Goal: Find specific page/section: Find specific page/section

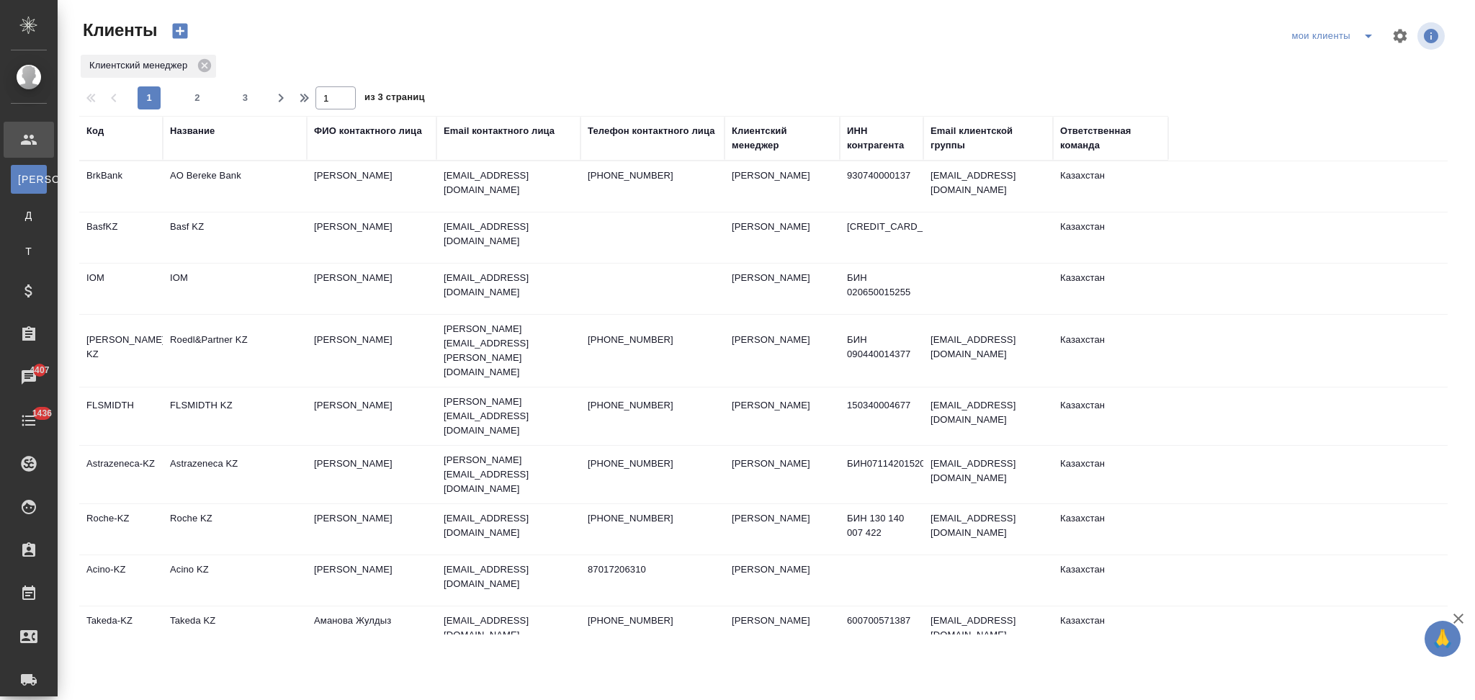
select select "RU"
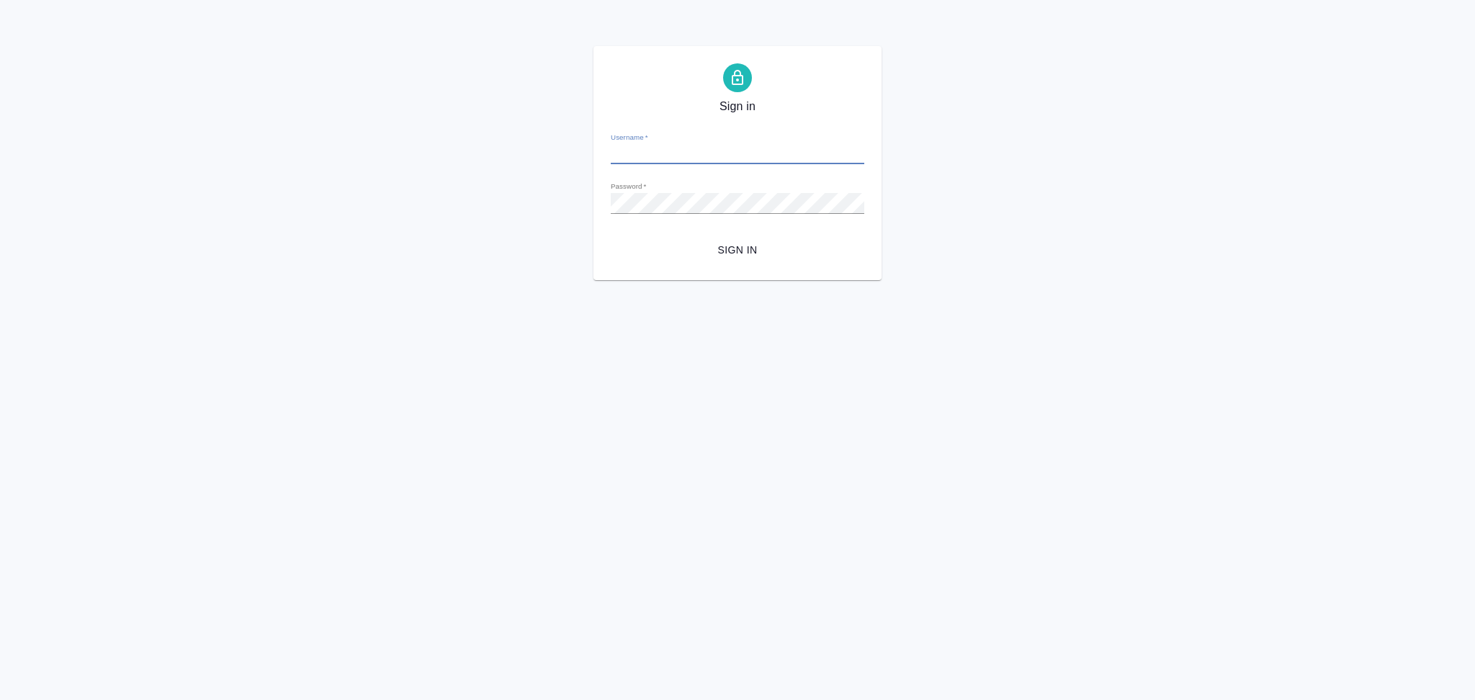
type input "[EMAIL_ADDRESS][DOMAIN_NAME]"
click at [758, 241] on span "Sign in" at bounding box center [737, 250] width 230 height 18
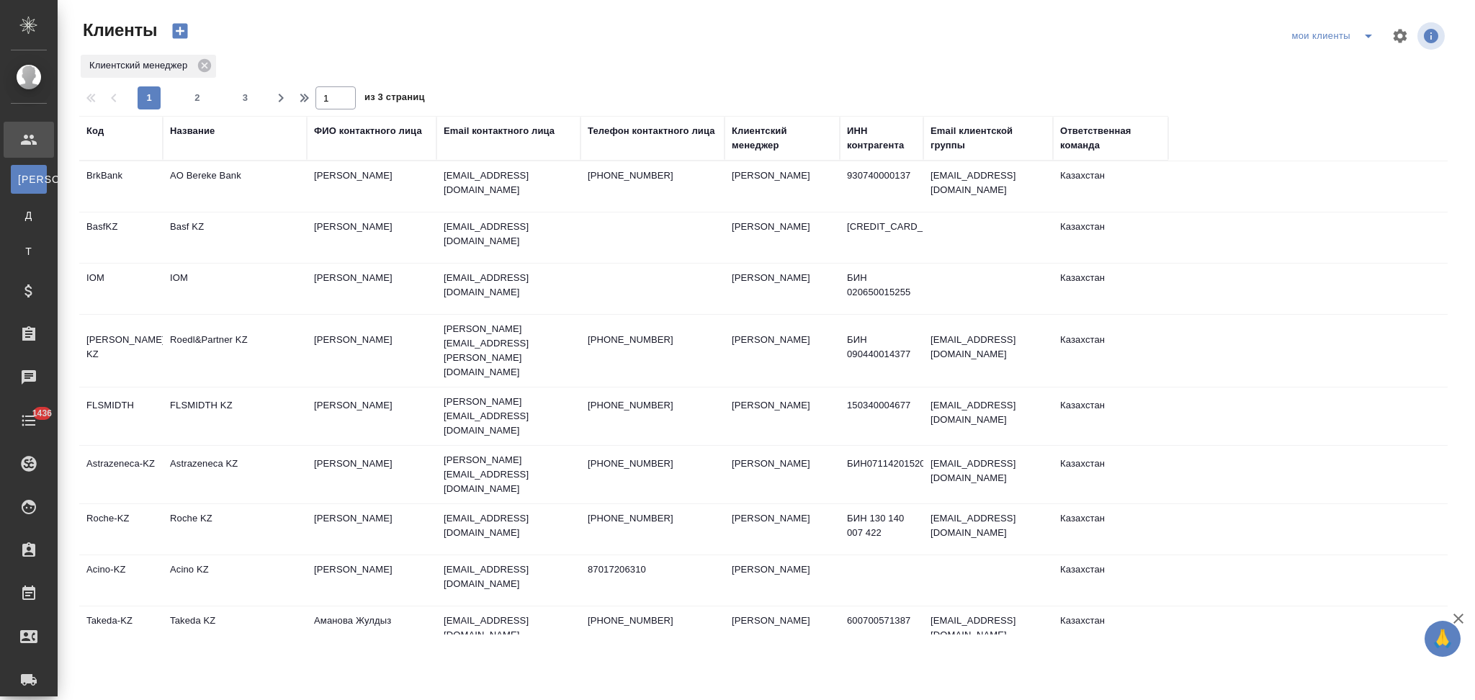
select select "RU"
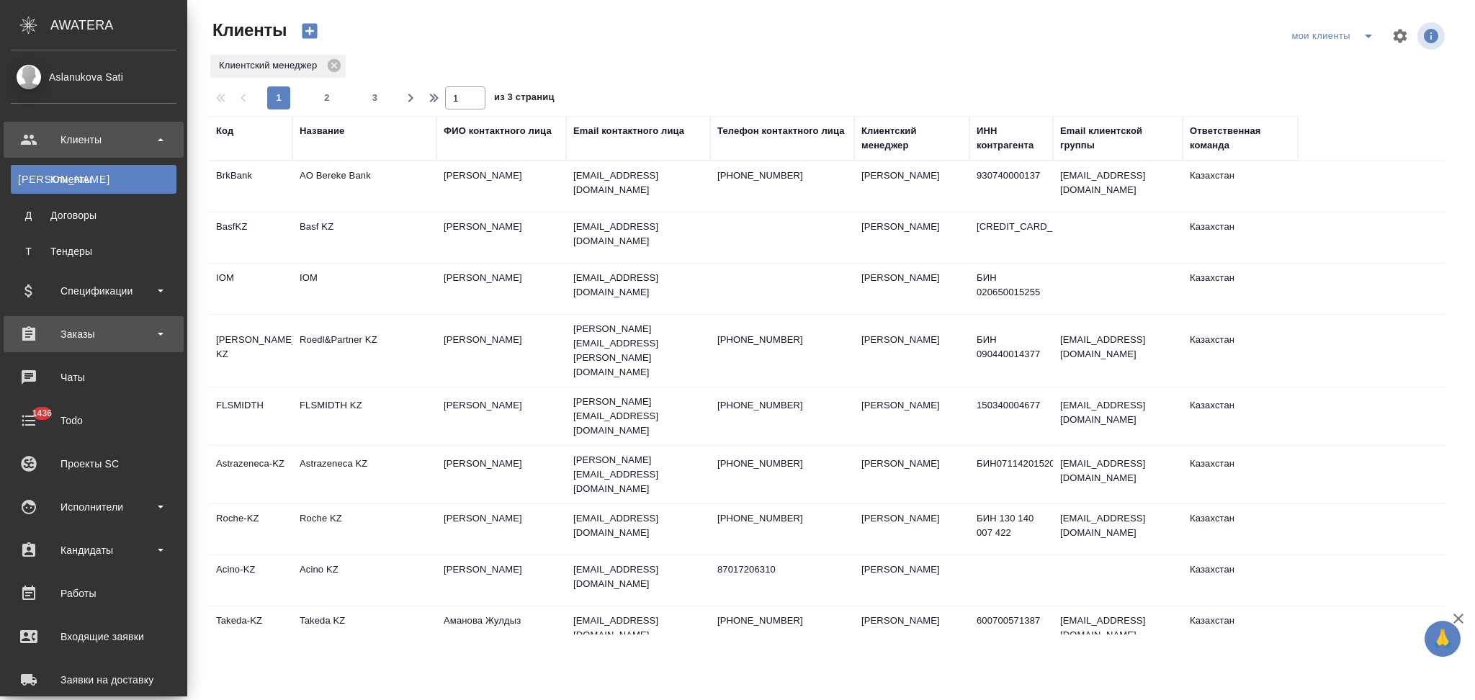
click at [69, 337] on div "Заказы" at bounding box center [94, 334] width 166 height 22
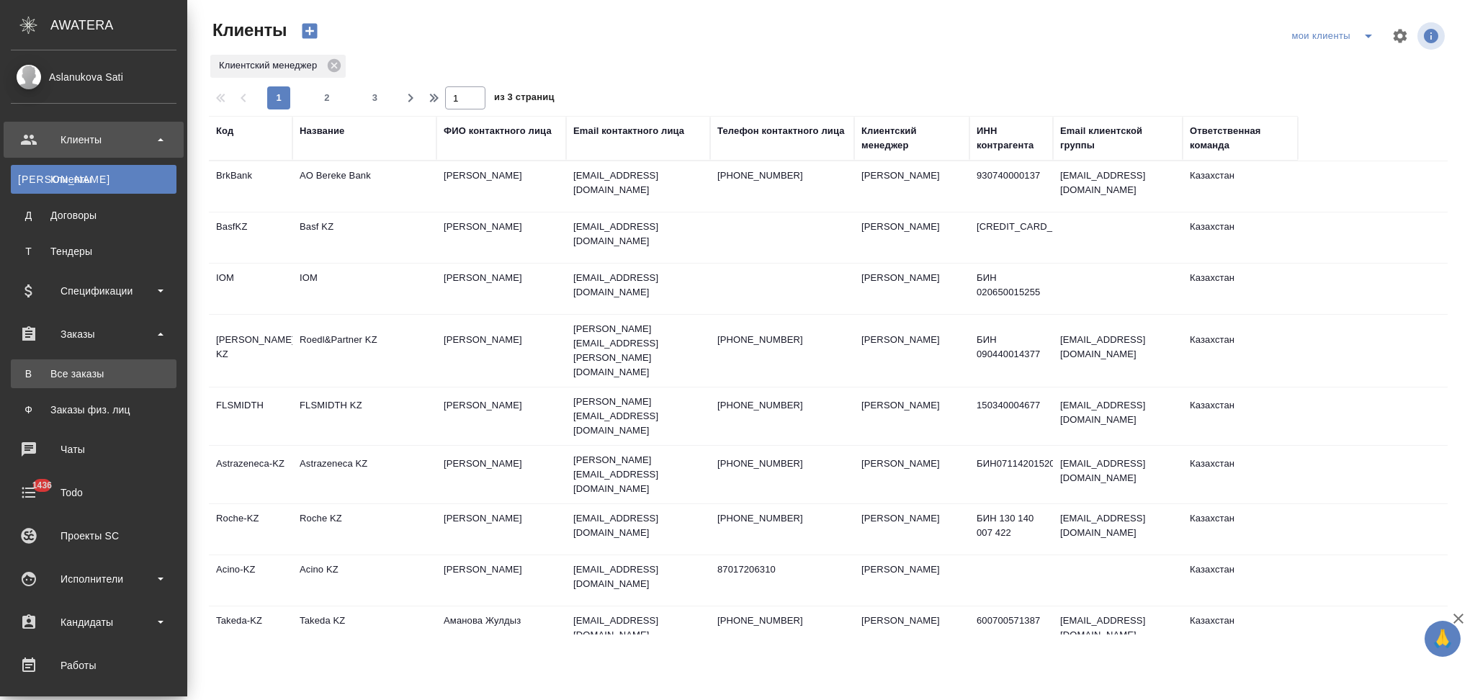
click at [73, 367] on div "Все заказы" at bounding box center [93, 374] width 151 height 14
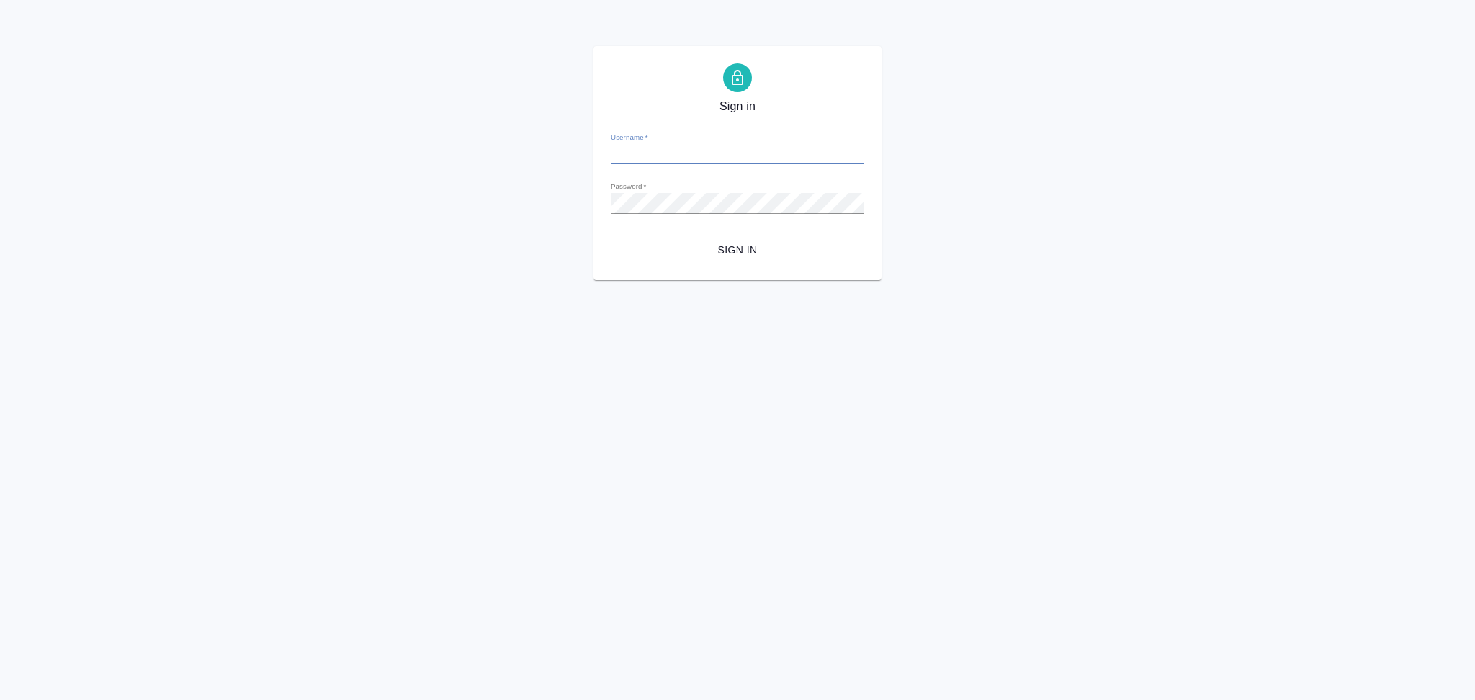
type input "[EMAIL_ADDRESS][DOMAIN_NAME]"
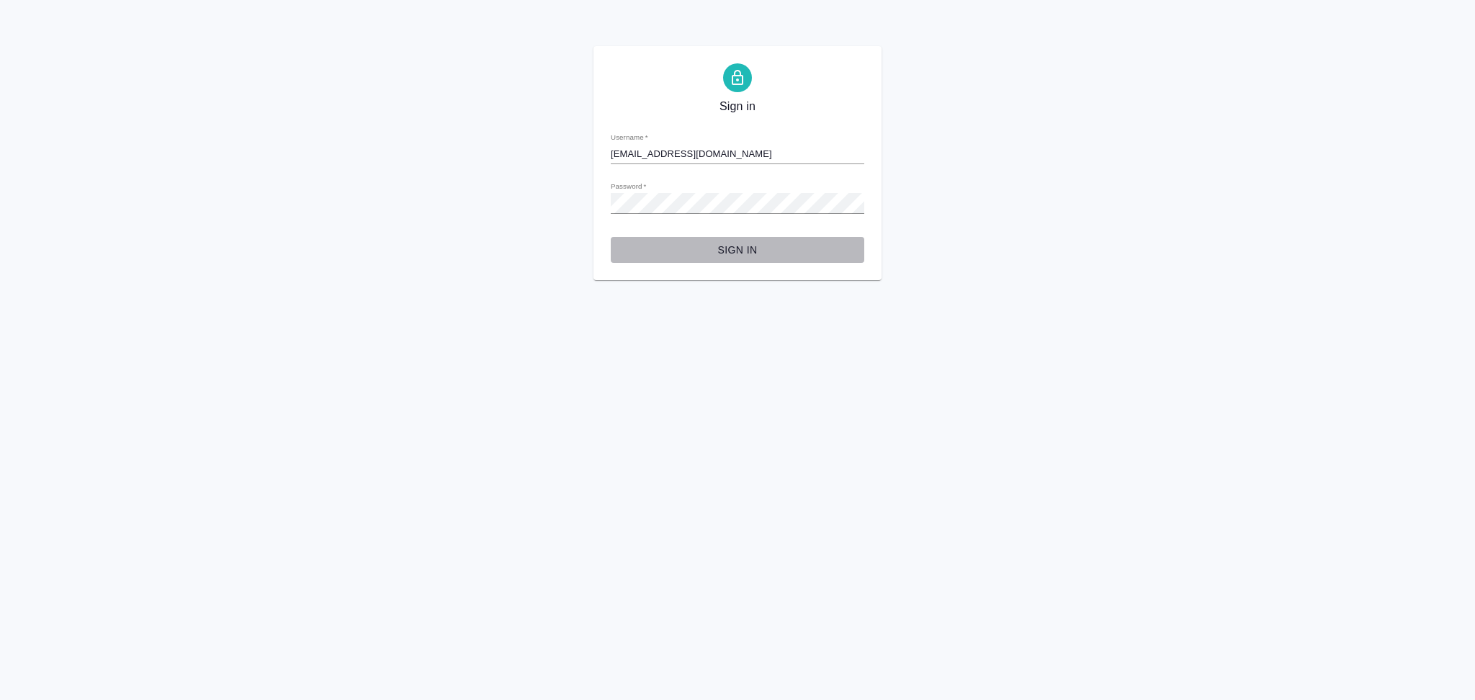
click at [719, 246] on span "Sign in" at bounding box center [737, 250] width 230 height 18
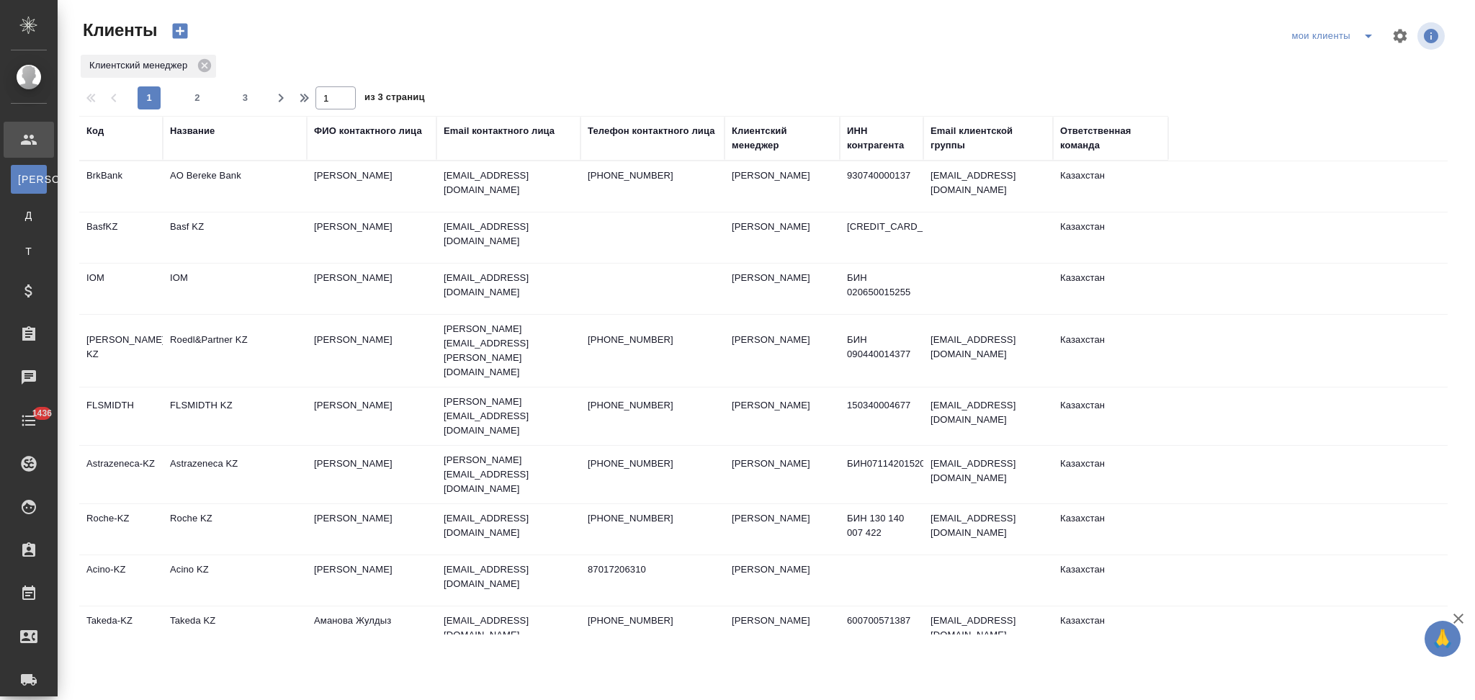
select select "RU"
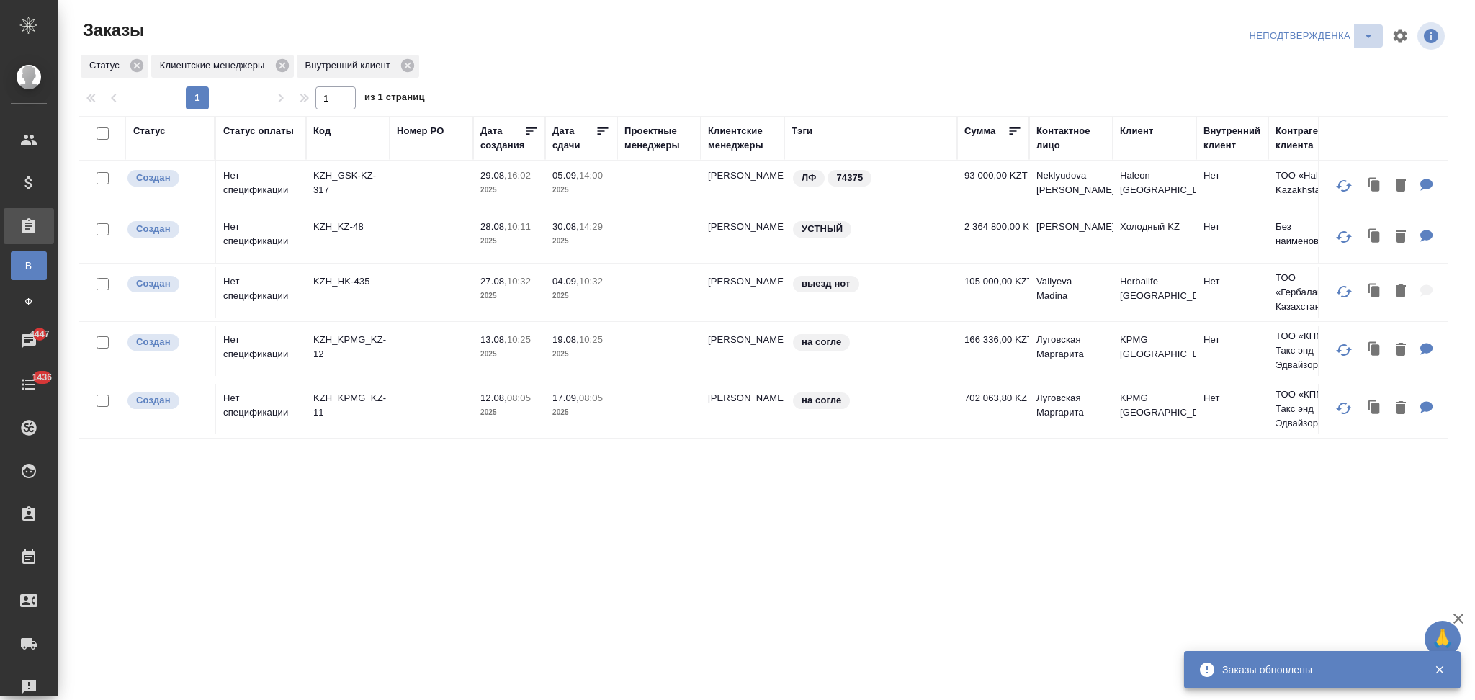
click at [1366, 39] on icon "split button" at bounding box center [1368, 35] width 17 height 17
click at [1275, 104] on li "Я КМ" at bounding box center [1314, 110] width 137 height 23
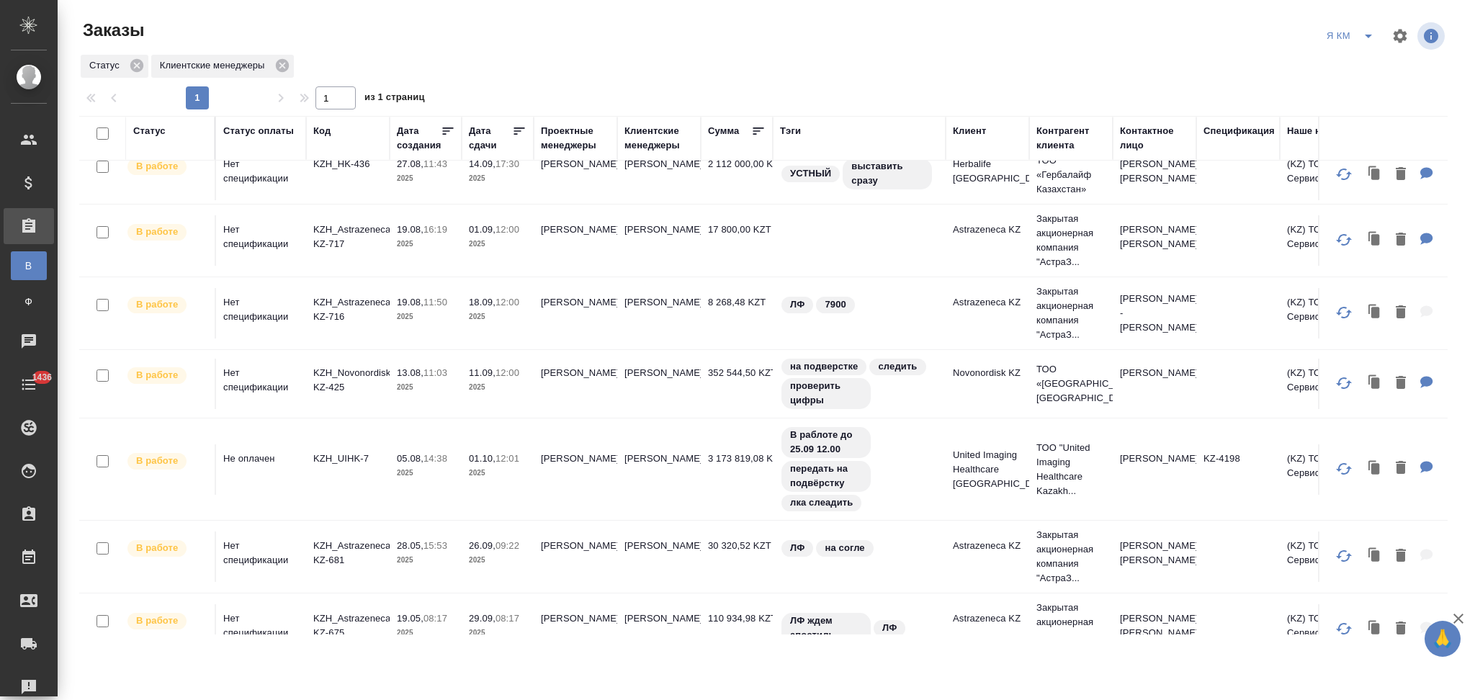
scroll to position [96, 0]
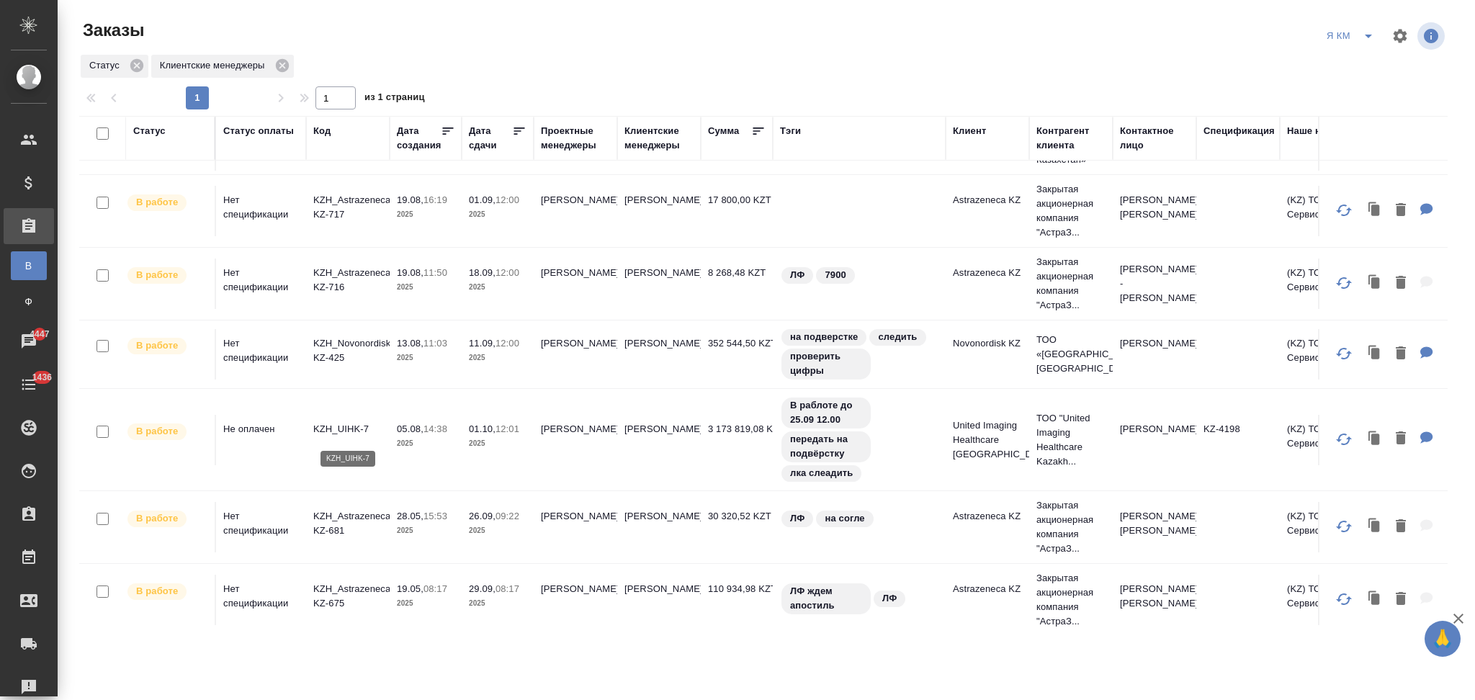
click at [346, 431] on p "KZH_UIHK-7" at bounding box center [347, 429] width 69 height 14
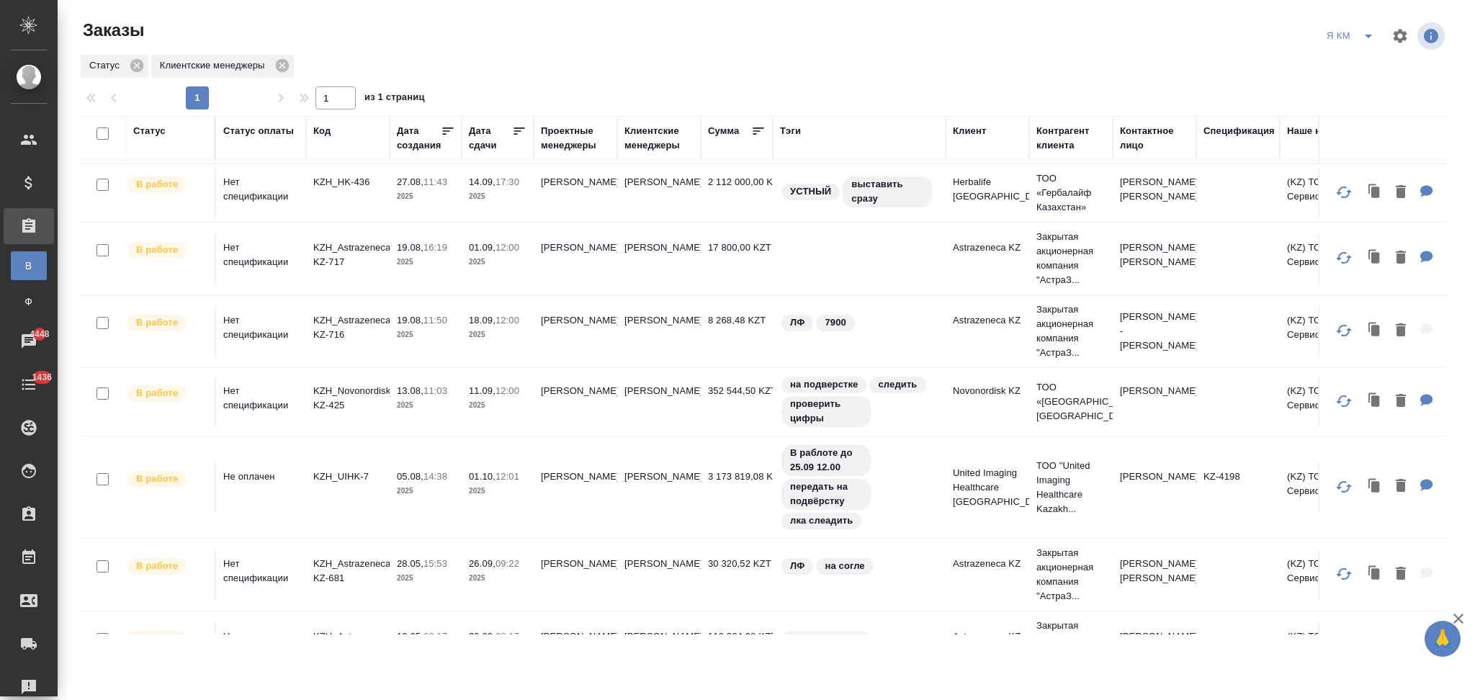
scroll to position [0, 0]
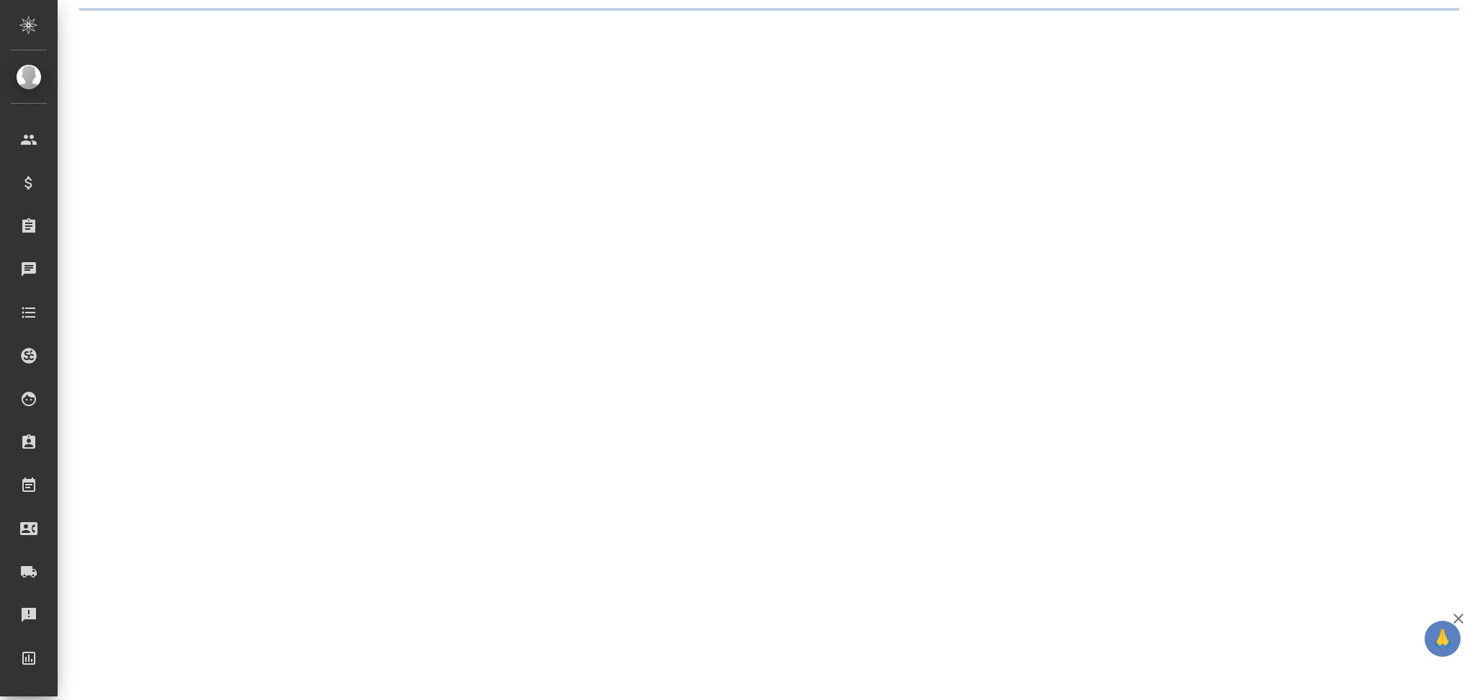
select select "RU"
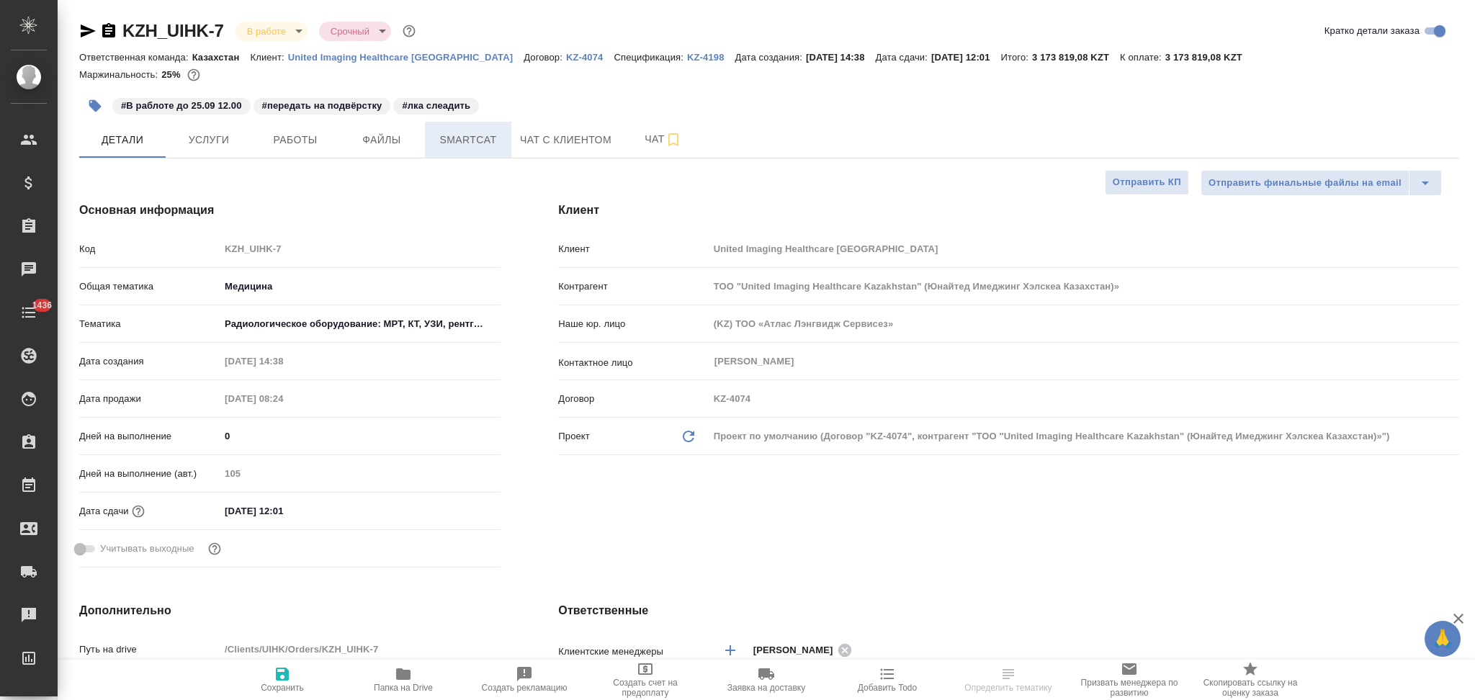
type textarea "x"
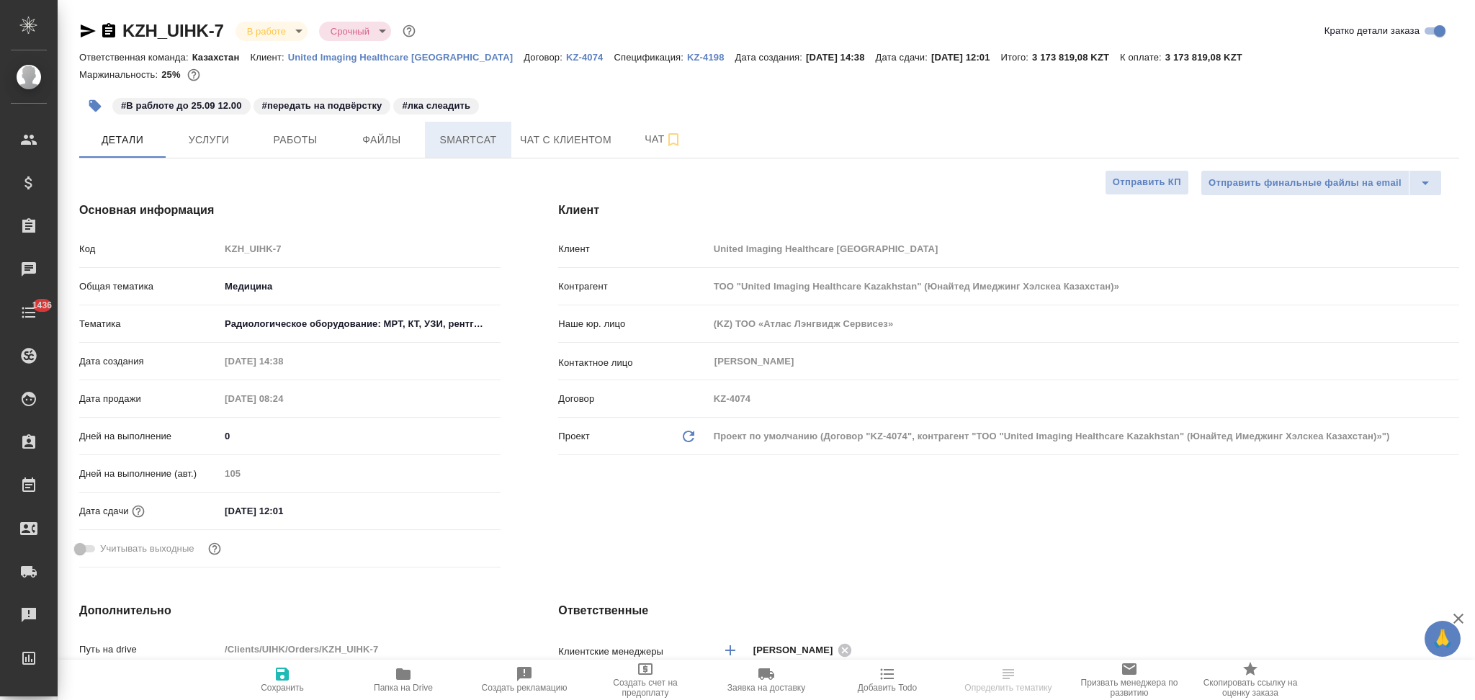
type textarea "x"
click at [470, 138] on span "Smartcat" at bounding box center [468, 140] width 69 height 18
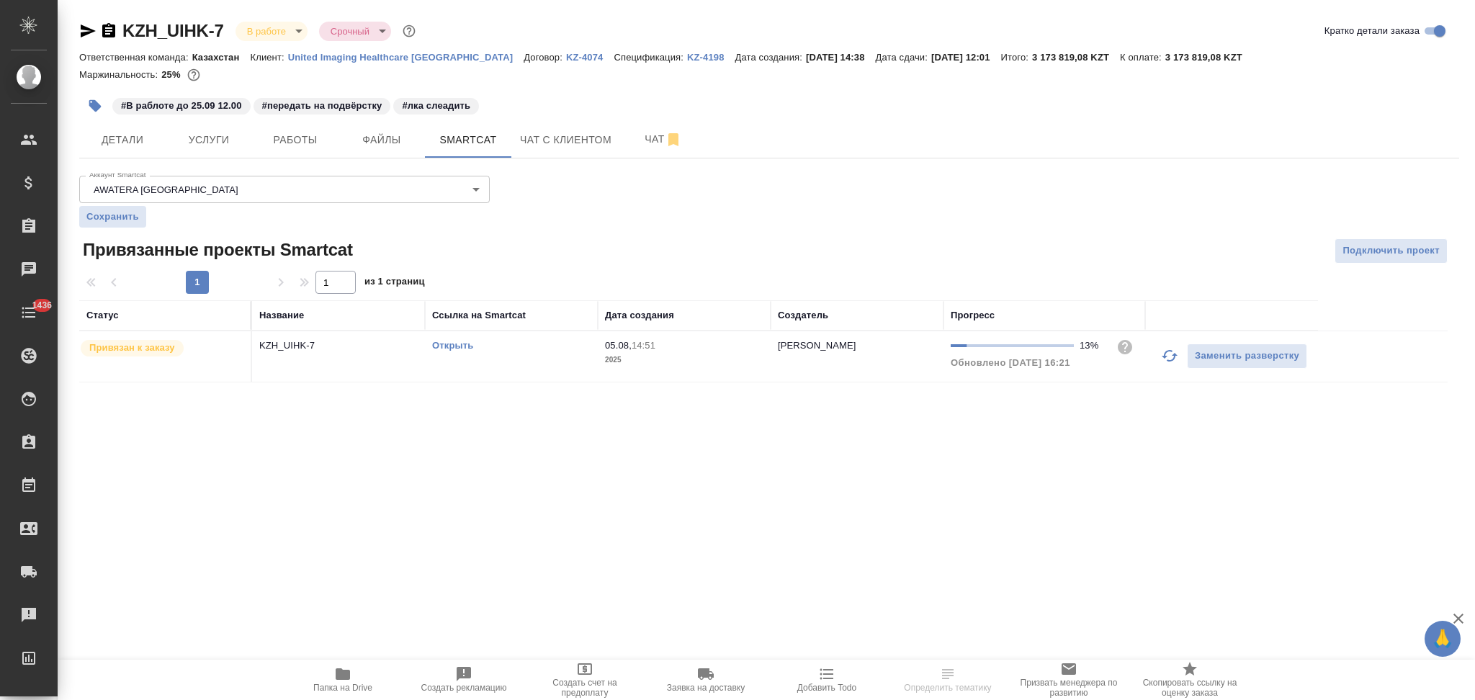
click at [447, 347] on link "Открыть" at bounding box center [452, 345] width 41 height 11
click at [214, 134] on span "Услуги" at bounding box center [208, 140] width 69 height 18
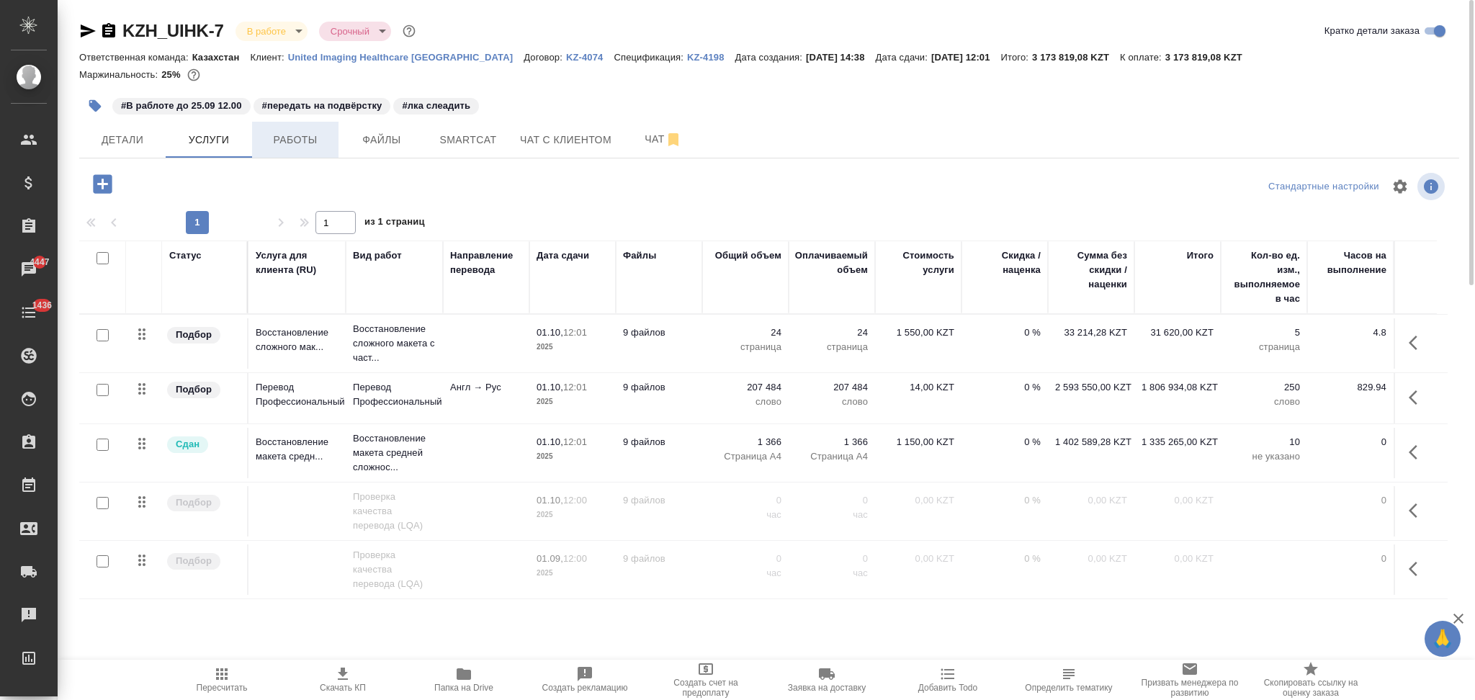
click at [292, 128] on button "Работы" at bounding box center [295, 140] width 86 height 36
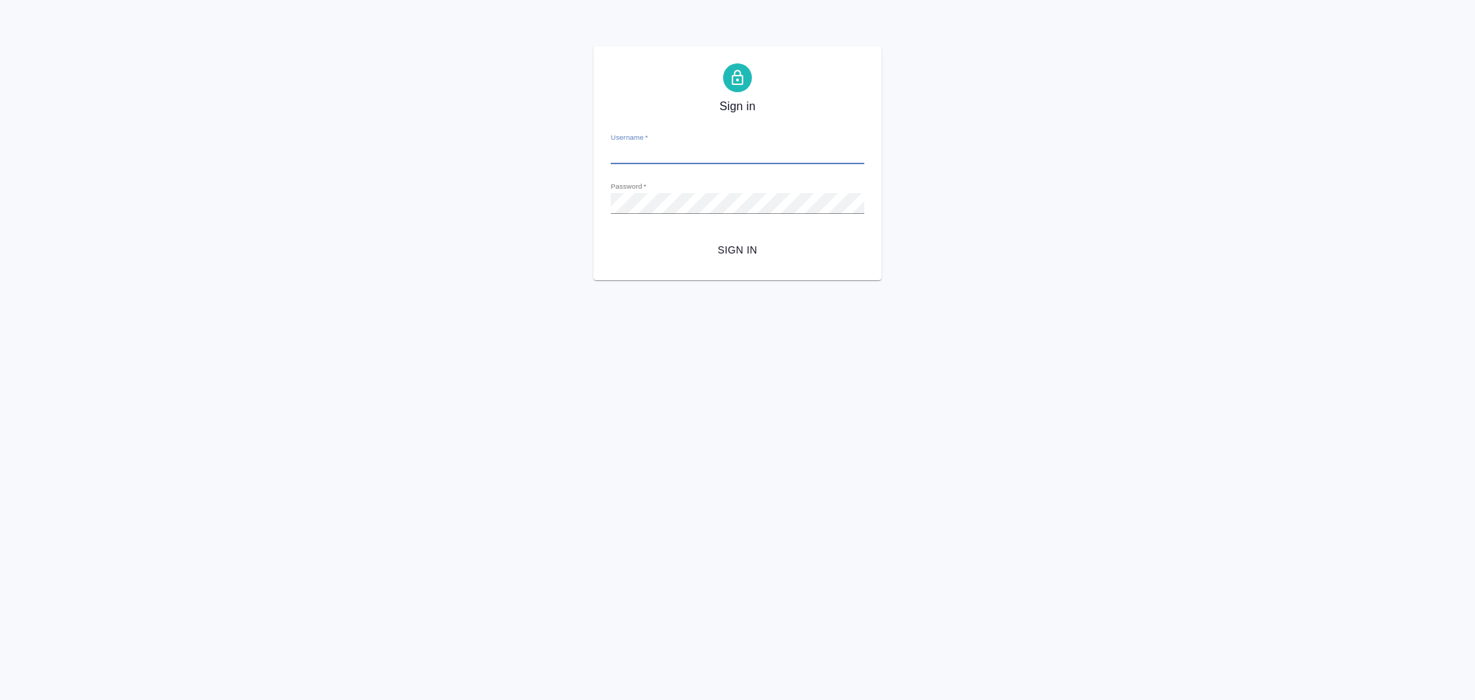
type input "[EMAIL_ADDRESS][DOMAIN_NAME]"
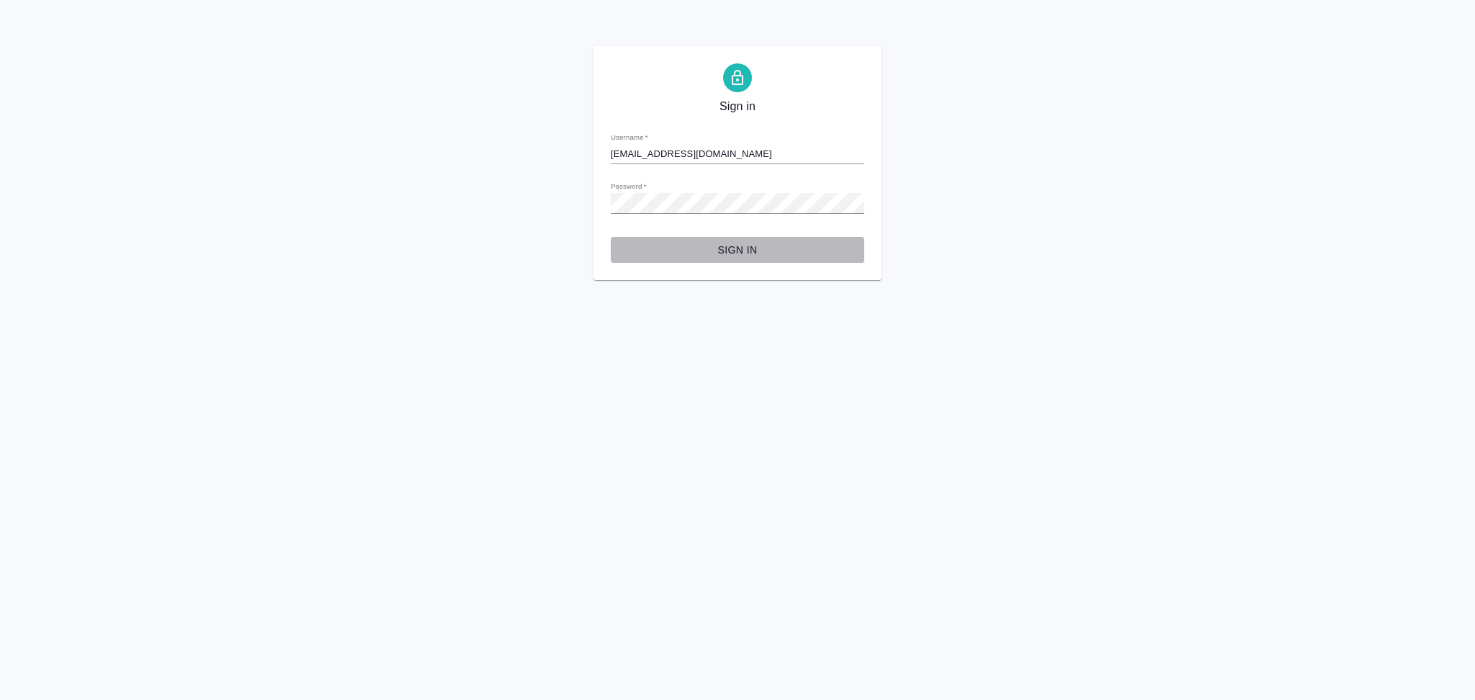
click at [737, 246] on span "Sign in" at bounding box center [737, 250] width 230 height 18
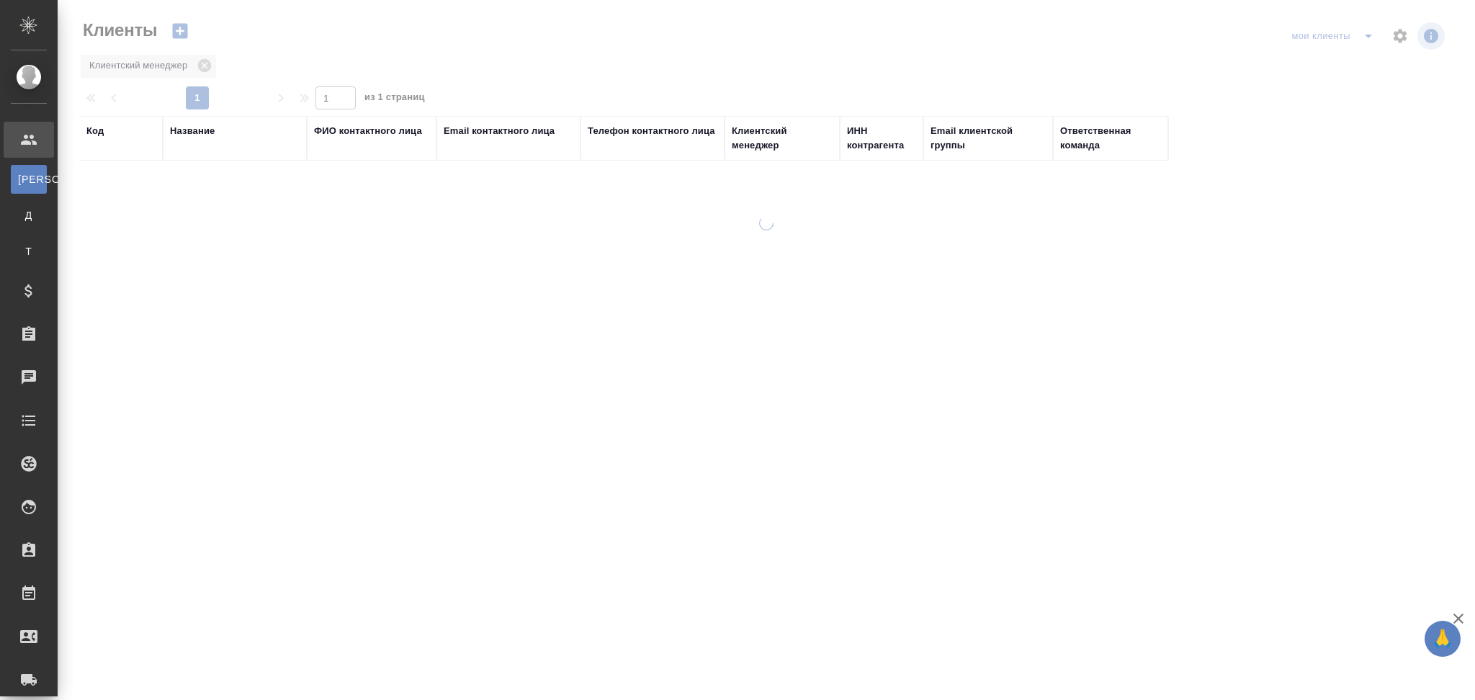
select select "RU"
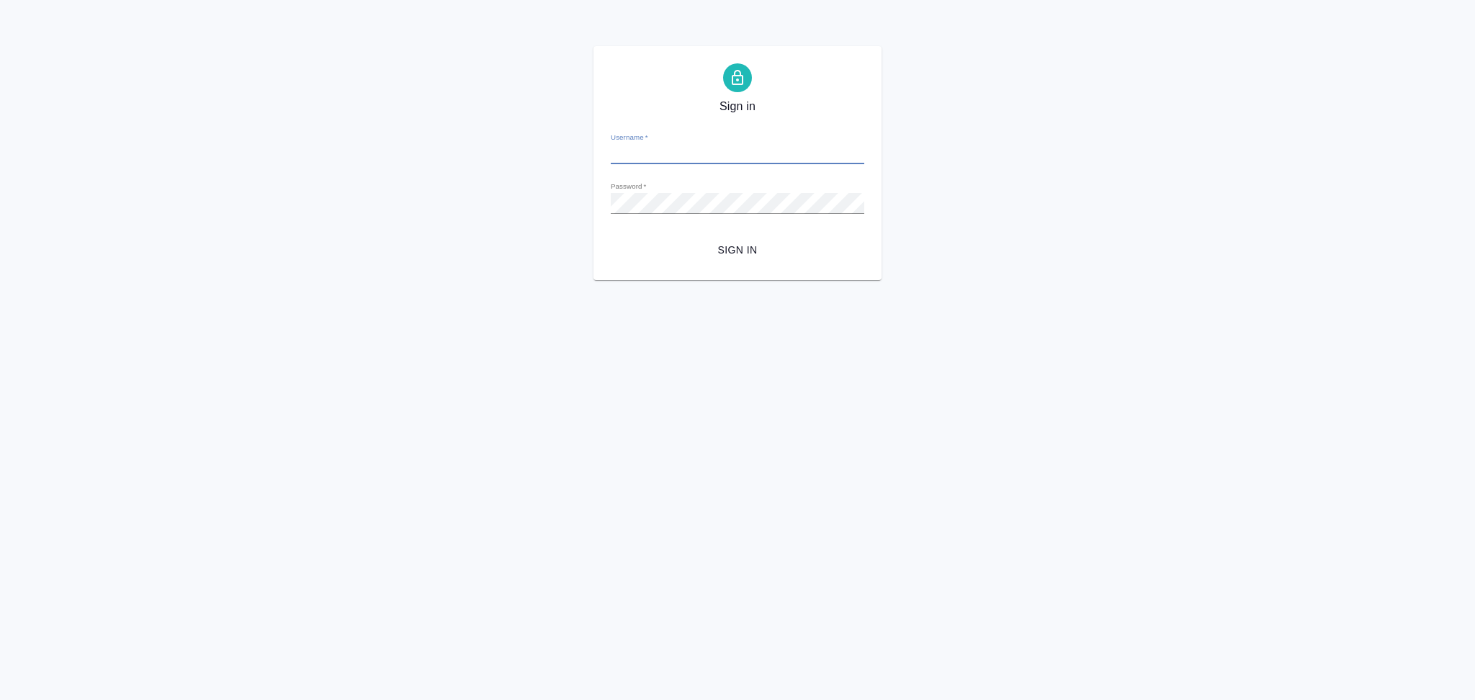
type input "[EMAIL_ADDRESS][DOMAIN_NAME]"
click at [738, 252] on span "Sign in" at bounding box center [737, 250] width 230 height 18
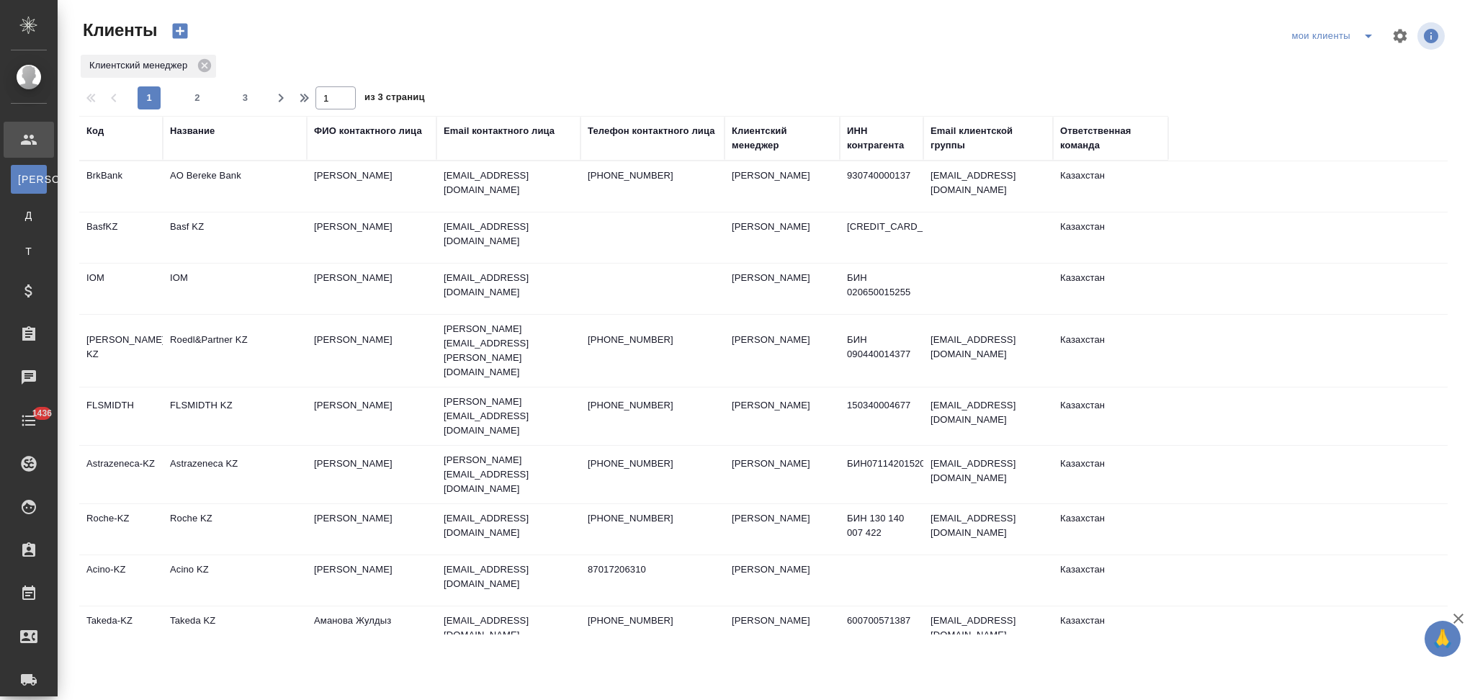
select select "RU"
